Goal: Information Seeking & Learning: Learn about a topic

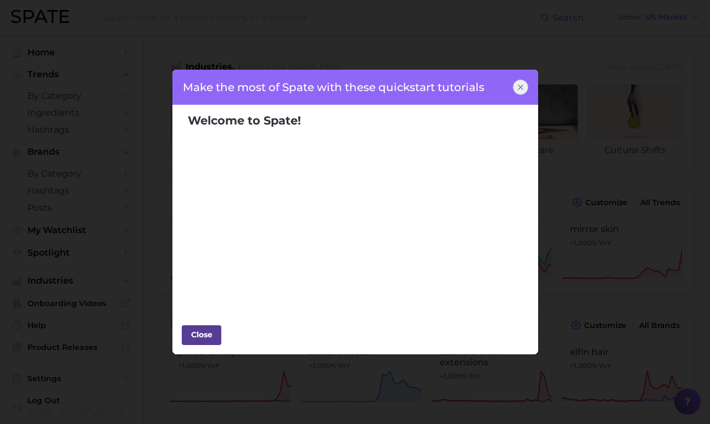
click at [209, 337] on div "Close" at bounding box center [201, 335] width 33 height 16
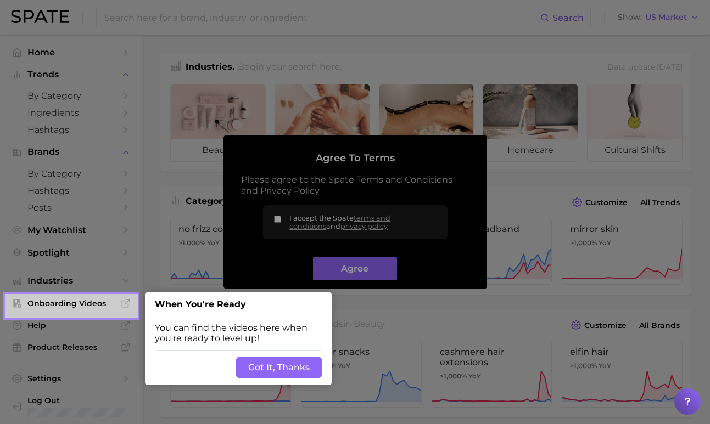
click at [271, 366] on button "Got It, Thanks" at bounding box center [279, 367] width 86 height 21
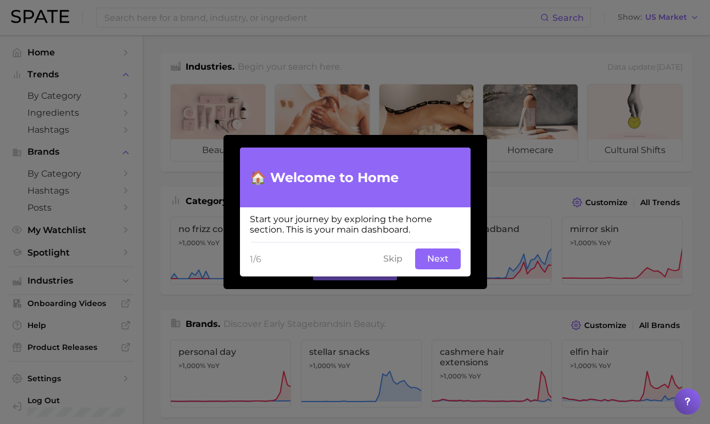
click at [423, 258] on button "Next" at bounding box center [438, 259] width 46 height 21
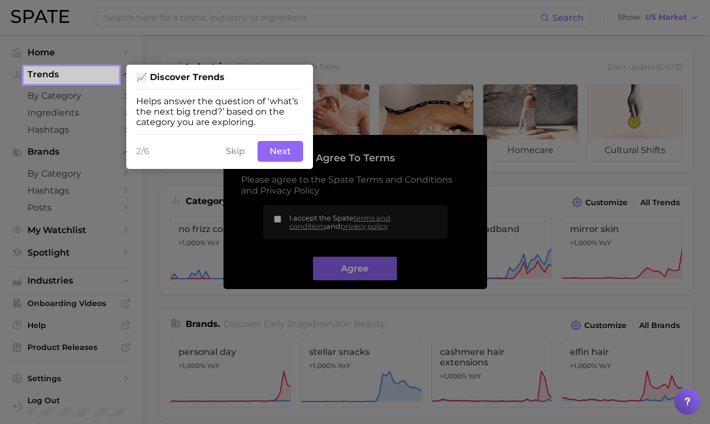
click at [280, 150] on button "Next" at bounding box center [281, 151] width 46 height 21
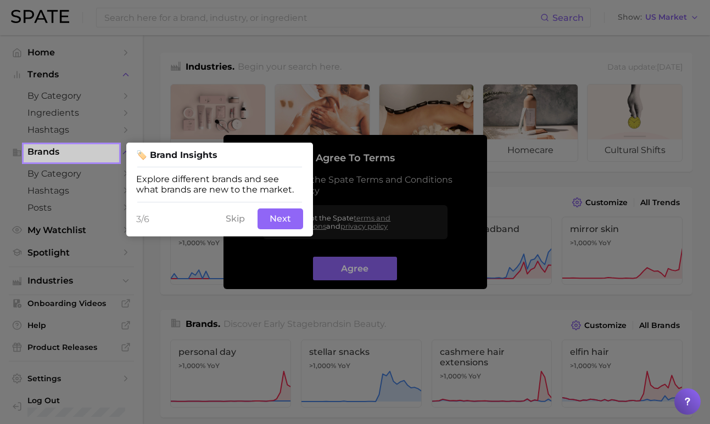
click at [279, 214] on button "Next" at bounding box center [281, 219] width 46 height 21
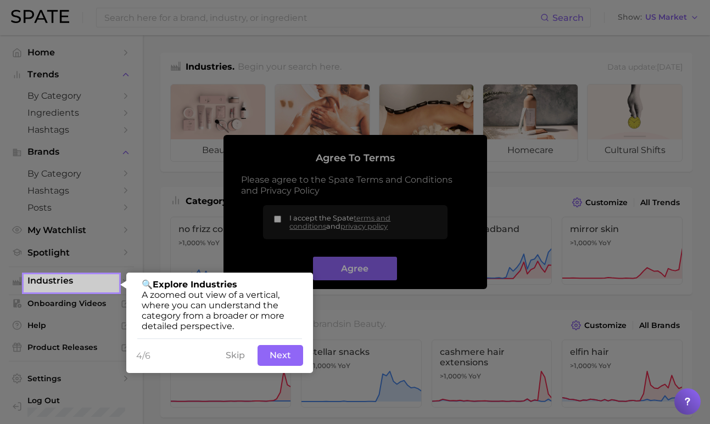
click at [272, 354] on button "Next" at bounding box center [281, 355] width 46 height 21
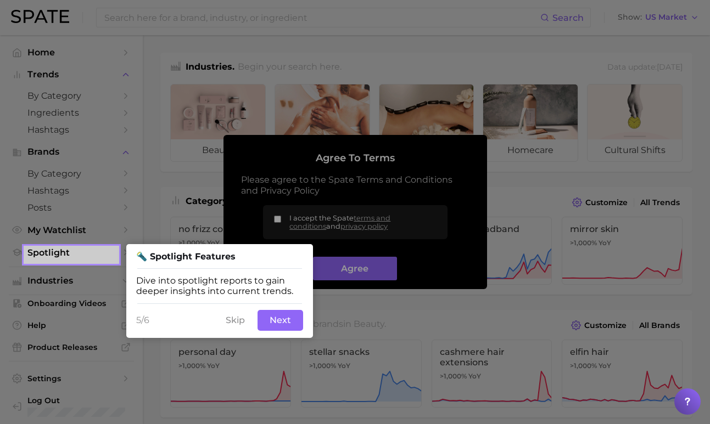
click at [272, 322] on button "Next" at bounding box center [281, 320] width 46 height 21
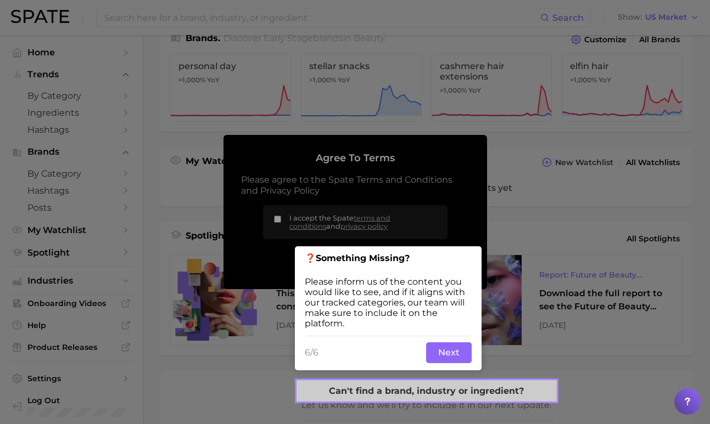
scroll to position [287, 0]
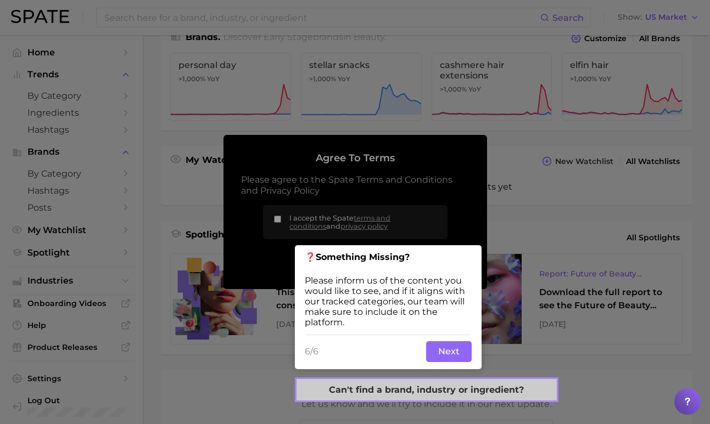
click at [439, 353] on button "Next" at bounding box center [449, 352] width 46 height 21
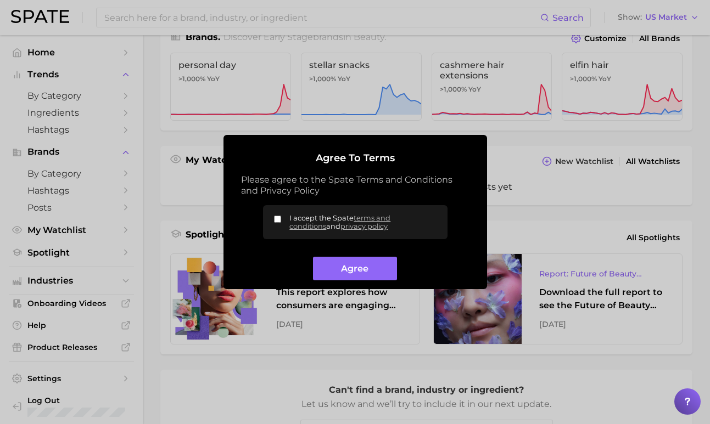
click at [278, 220] on input "I accept the Spate terms and conditions and privacy policy" at bounding box center [277, 219] width 7 height 7
checkbox input "true"
click at [326, 266] on button "Agree" at bounding box center [355, 269] width 84 height 24
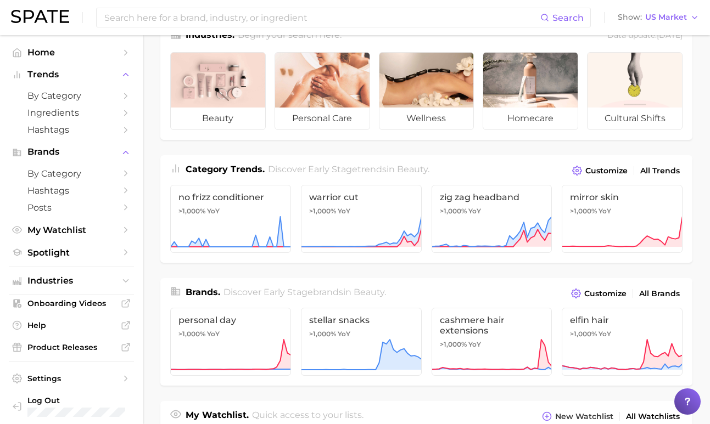
scroll to position [0, 0]
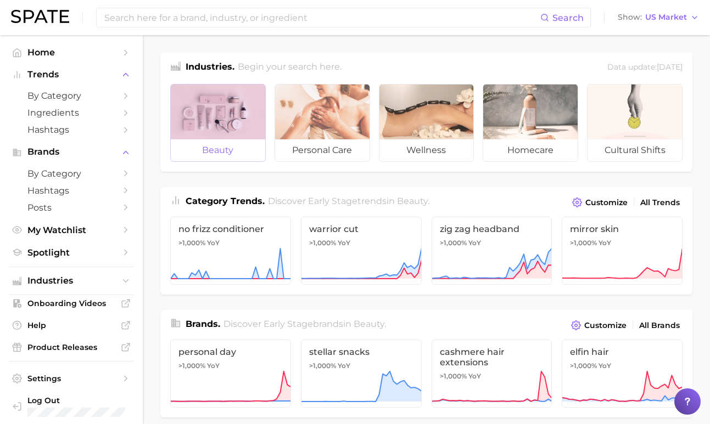
click at [222, 119] on div at bounding box center [218, 112] width 94 height 55
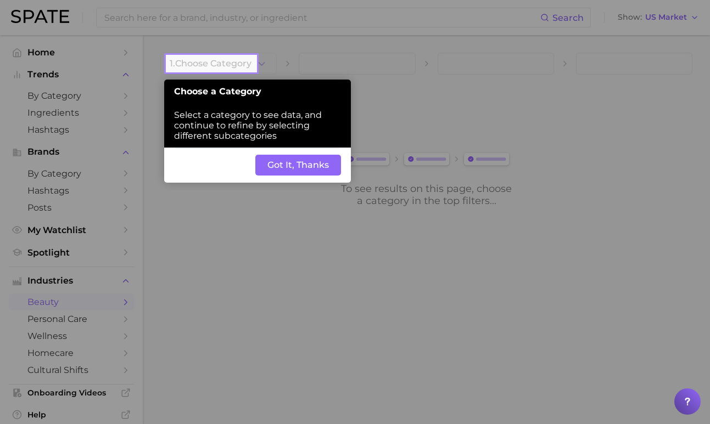
click at [323, 172] on button "Got It, Thanks" at bounding box center [298, 165] width 86 height 21
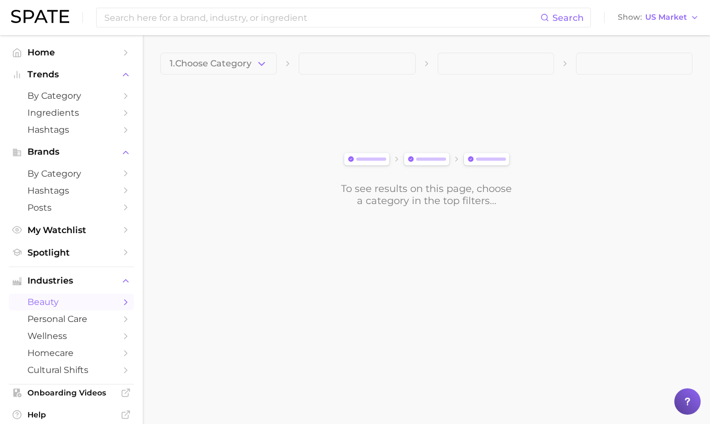
click at [244, 64] on span "1. Choose Category" at bounding box center [211, 64] width 82 height 10
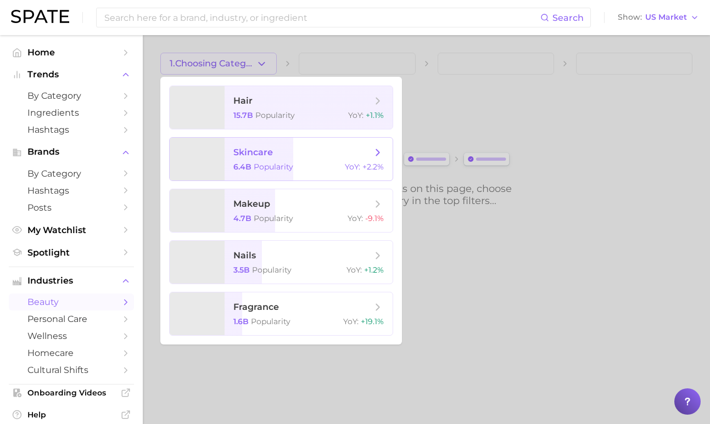
click at [292, 143] on span "skincare 6.4b Popularity YoY : +2.2%" at bounding box center [309, 159] width 168 height 43
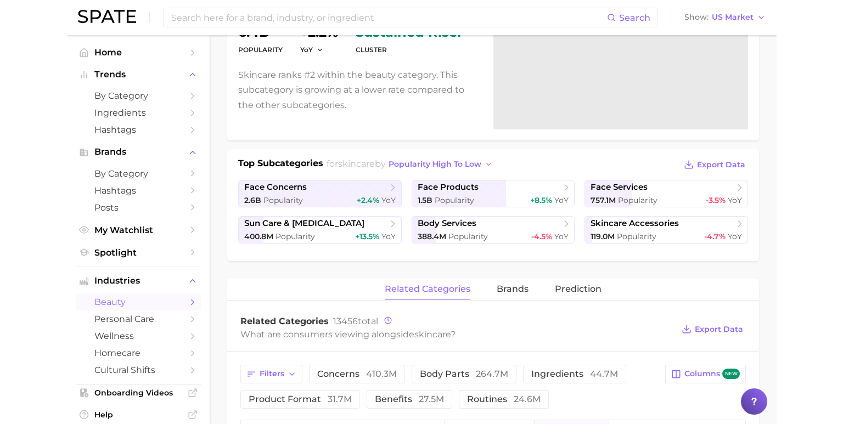
scroll to position [148, 0]
